Goal: Communication & Community: Answer question/provide support

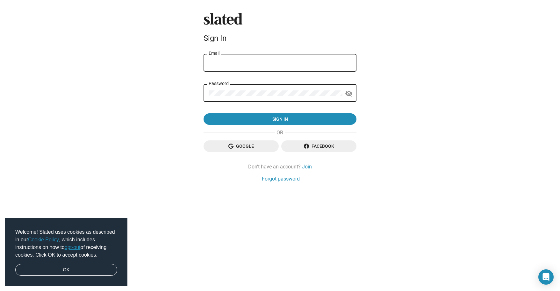
type input "laya.martinez@gmail.com"
click at [213, 246] on div "Slated Sign In laya.martinez@gmail.com Email Password visibility_off Sign in Go…" at bounding box center [280, 145] width 560 height 291
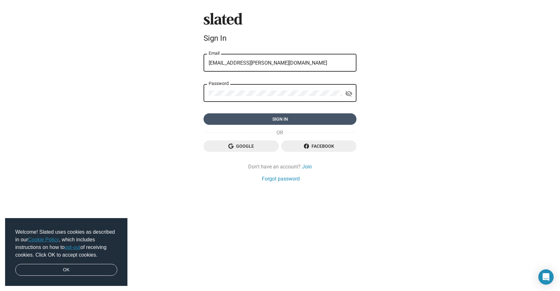
click at [306, 122] on span "Sign in" at bounding box center [280, 118] width 143 height 11
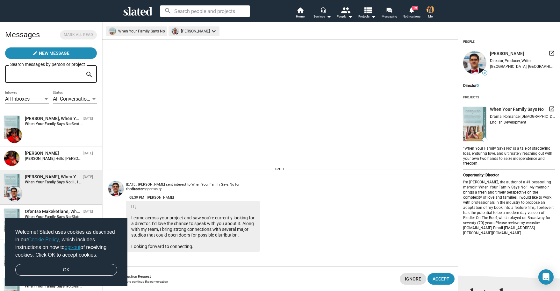
click at [182, 277] on div "Introduction Request" at bounding box center [256, 277] width 277 height 4
click at [167, 277] on div "Introduction Request" at bounding box center [256, 277] width 277 height 4
click at [156, 276] on div "Introduction Request" at bounding box center [256, 277] width 277 height 4
click at [448, 282] on span "Accept" at bounding box center [441, 278] width 17 height 11
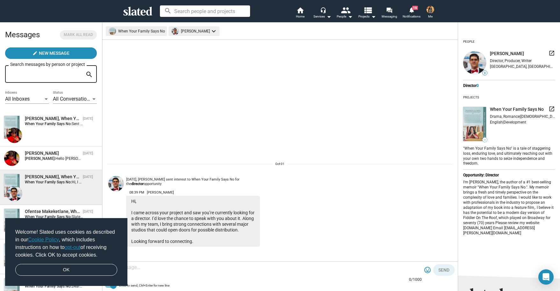
click at [210, 279] on div at bounding box center [257, 280] width 304 height 5
click at [230, 273] on div at bounding box center [263, 268] width 317 height 19
click at [135, 265] on textarea at bounding box center [263, 268] width 317 height 6
click at [134, 272] on div at bounding box center [263, 268] width 317 height 19
click at [134, 271] on textarea at bounding box center [263, 268] width 317 height 6
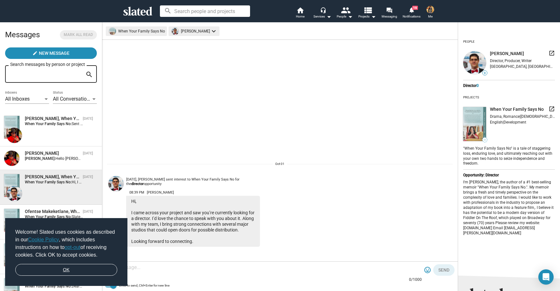
click at [106, 265] on link "OK" at bounding box center [66, 270] width 102 height 12
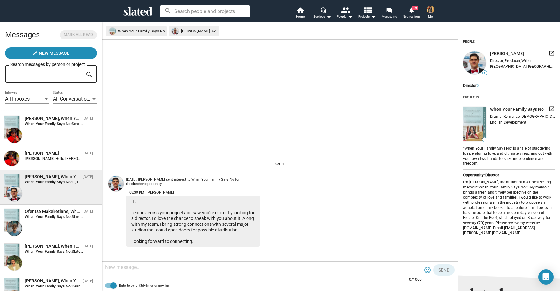
click at [151, 269] on textarea at bounding box center [263, 268] width 317 height 6
type textarea "Dear [PERSON_NAME],"
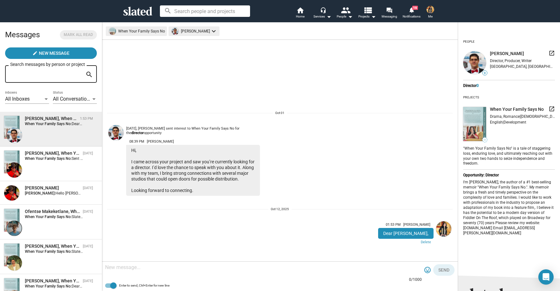
type textarea "I"
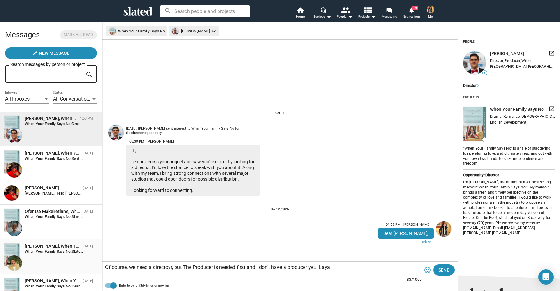
drag, startPoint x: 345, startPoint y: 271, endPoint x: 89, endPoint y: 249, distance: 257.2
click at [89, 249] on div "Messages [PERSON_NAME] all read create New Message Search messages by person or…" at bounding box center [280, 156] width 560 height 269
click at [354, 273] on div "Of course, we need a directoyr, but The Producer is needed first and I don't ha…" at bounding box center [263, 268] width 317 height 19
click at [353, 272] on div "Of course, we need a directoyr, but The Producer is needed first and I don't ha…" at bounding box center [263, 268] width 317 height 19
click at [348, 266] on textarea "Of course, we need a directoyr, but The Producer is needed first and I don't ha…" at bounding box center [263, 268] width 317 height 6
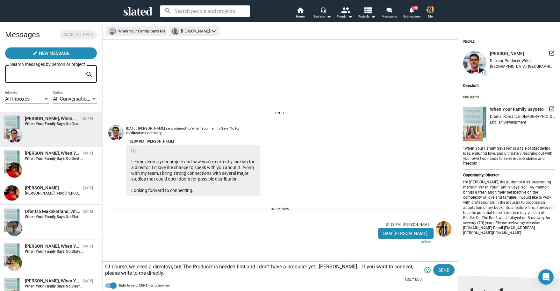
click at [172, 269] on textarea "Of course, we need a directoyr, but The Producer is needed first and I don't ha…" at bounding box center [263, 270] width 317 height 13
click at [161, 269] on textarea "Of course, we need a directoyr, but The Producer is needed first and I don't ha…" at bounding box center [263, 270] width 317 height 13
click at [163, 269] on textarea "Of course, we need a directoyr, but The Producer is needed first and I don't ha…" at bounding box center [263, 270] width 317 height 13
click at [174, 266] on textarea "Of course, we need a directoyr, but The Producer is needed first and I don't ha…" at bounding box center [263, 270] width 317 height 13
click at [234, 276] on textarea "Of course, we need a director but The Producer is needed first and I don't have…" at bounding box center [263, 270] width 317 height 13
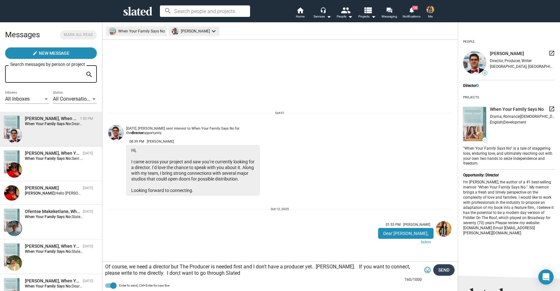
type textarea "Of course, we need a director but The Producer is needed first and I don't have…"
click at [448, 272] on span "Send" at bounding box center [444, 270] width 11 height 11
